Goal: Information Seeking & Learning: Understand process/instructions

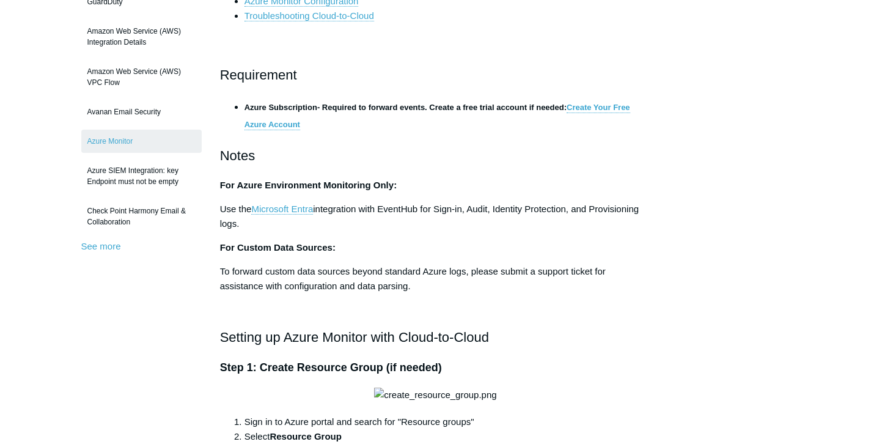
scroll to position [227, 0]
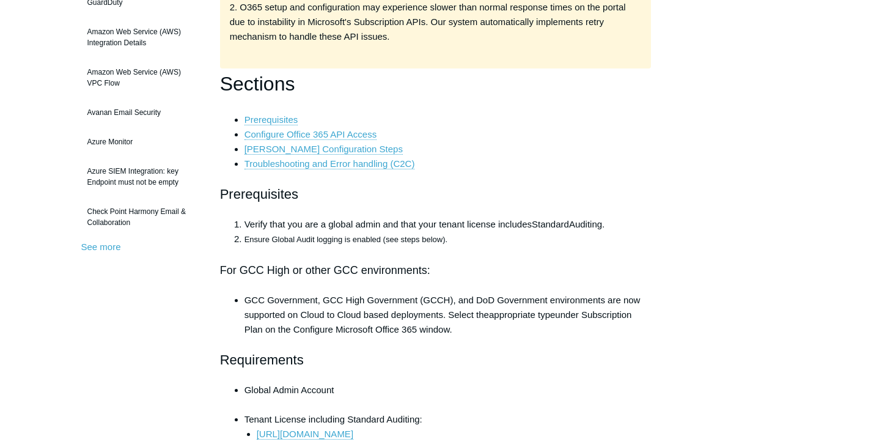
scroll to position [265, 0]
drag, startPoint x: 314, startPoint y: 222, endPoint x: 444, endPoint y: 225, distance: 130.2
click at [444, 225] on span "Verify that you are a global admin and that your tenant license includes" at bounding box center [387, 223] width 287 height 10
drag, startPoint x: 373, startPoint y: 244, endPoint x: 425, endPoint y: 244, distance: 51.3
click at [425, 244] on li "Ensure Global Audit logging is enabled (see steps below)." at bounding box center [447, 238] width 407 height 15
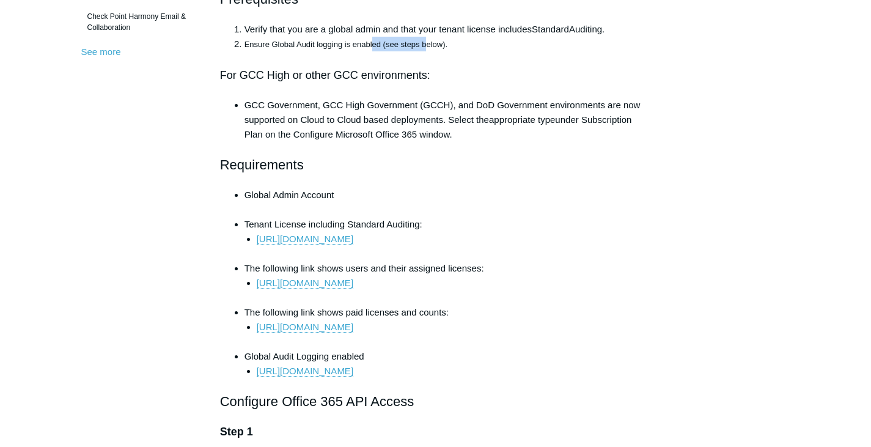
scroll to position [460, 0]
click at [353, 241] on link "[URL][DOMAIN_NAME]" at bounding box center [305, 238] width 97 height 11
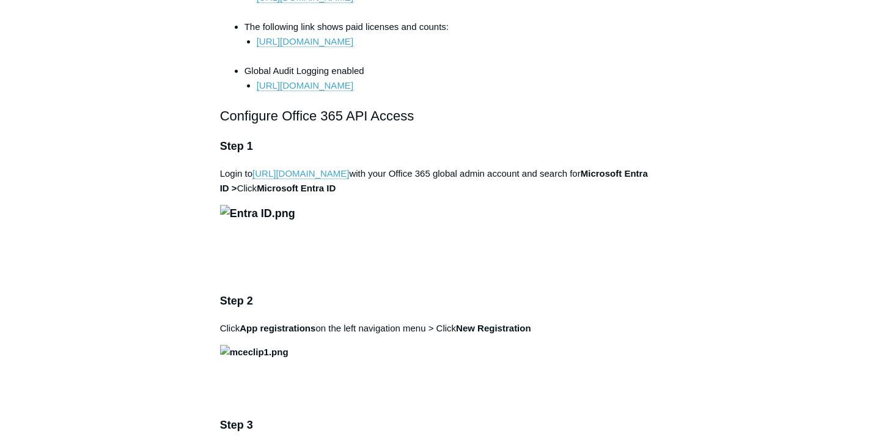
scroll to position [745, 0]
click at [327, 178] on link "[URL][DOMAIN_NAME]" at bounding box center [300, 172] width 97 height 11
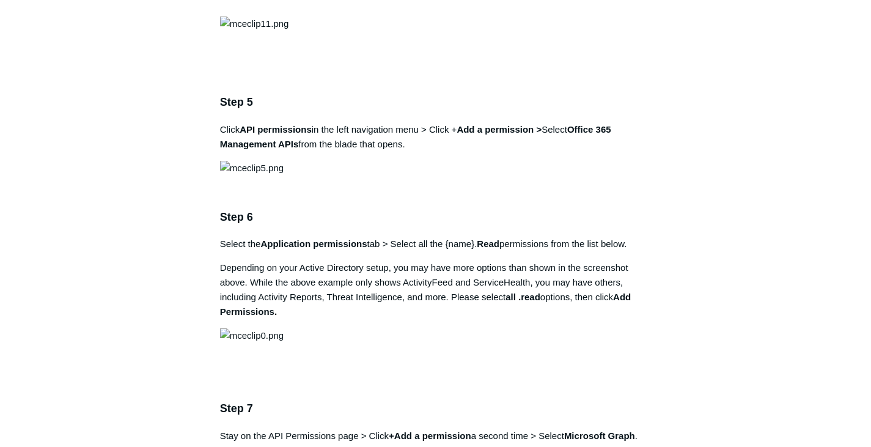
scroll to position [1444, 0]
drag, startPoint x: 475, startPoint y: 193, endPoint x: 554, endPoint y: 191, distance: 78.8
copy strong "SGN Log Ingestion"
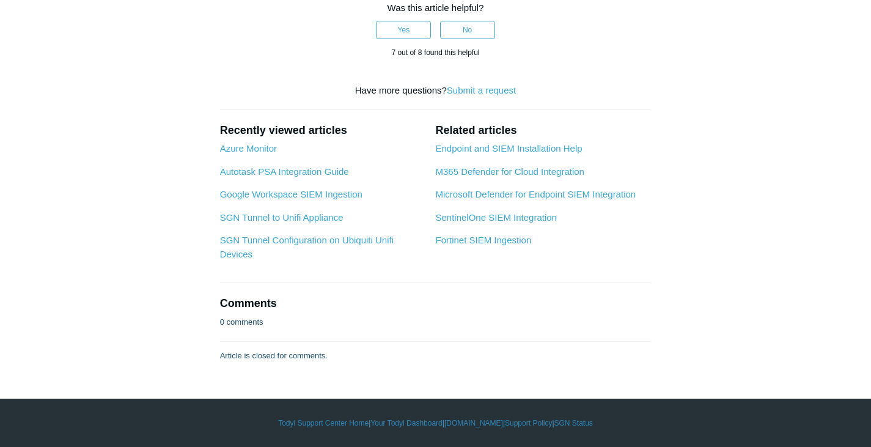
scroll to position [4084, 0]
drag, startPoint x: 324, startPoint y: 278, endPoint x: 403, endPoint y: 278, distance: 78.8
copy strong "[DOMAIN_NAME]"
drag, startPoint x: 414, startPoint y: 276, endPoint x: 524, endPoint y: 265, distance: 111.1
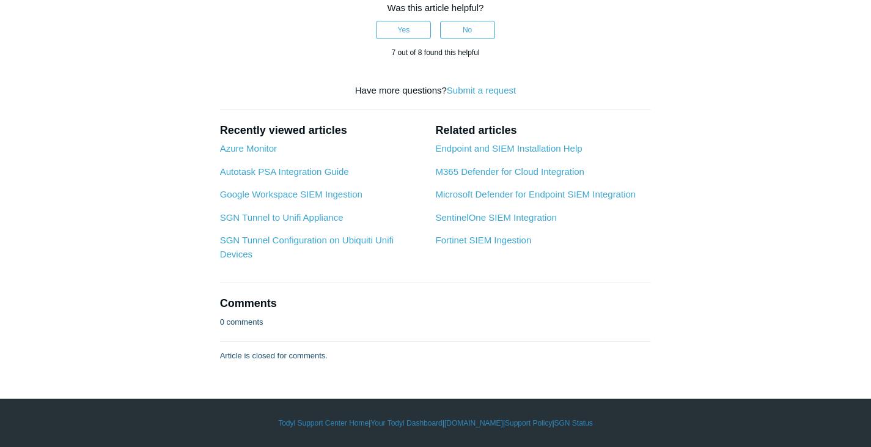
copy strong "User.ManageIdentities.All"
drag, startPoint x: 368, startPoint y: 295, endPoint x: 214, endPoint y: 298, distance: 154.6
copy strong "User.EnableDisableAccount.All"
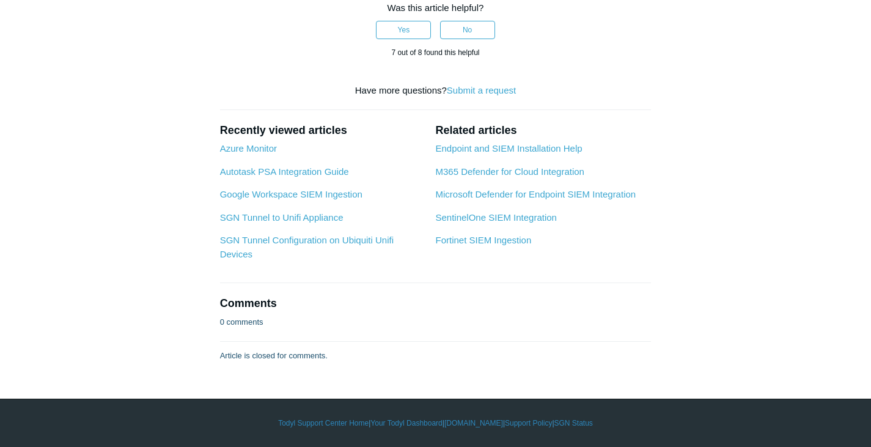
scroll to position [5503, 0]
